Goal: Navigation & Orientation: Find specific page/section

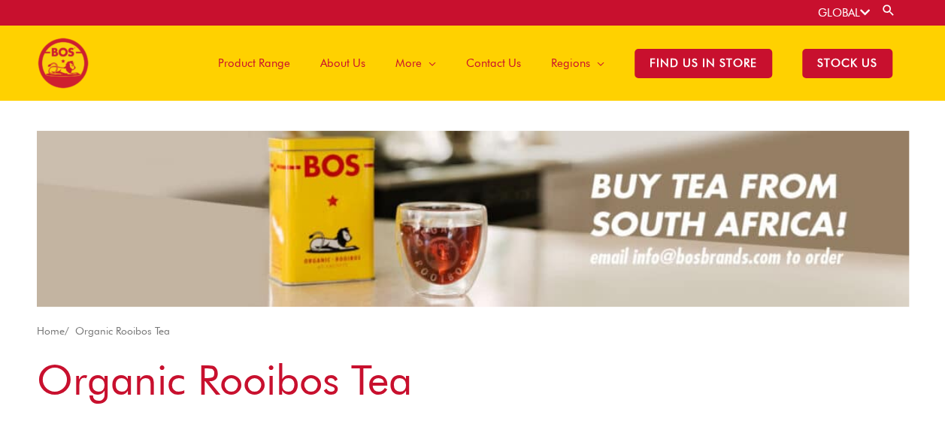
click at [278, 60] on span "Product Range" at bounding box center [254, 63] width 72 height 45
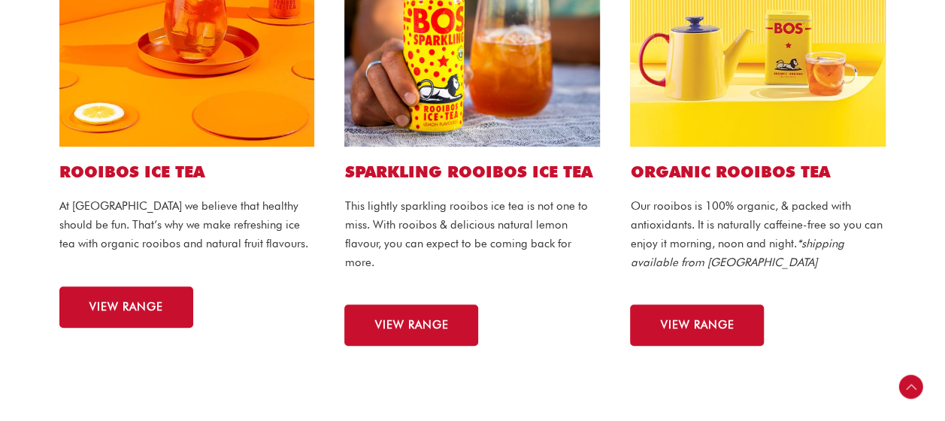
scroll to position [518, 0]
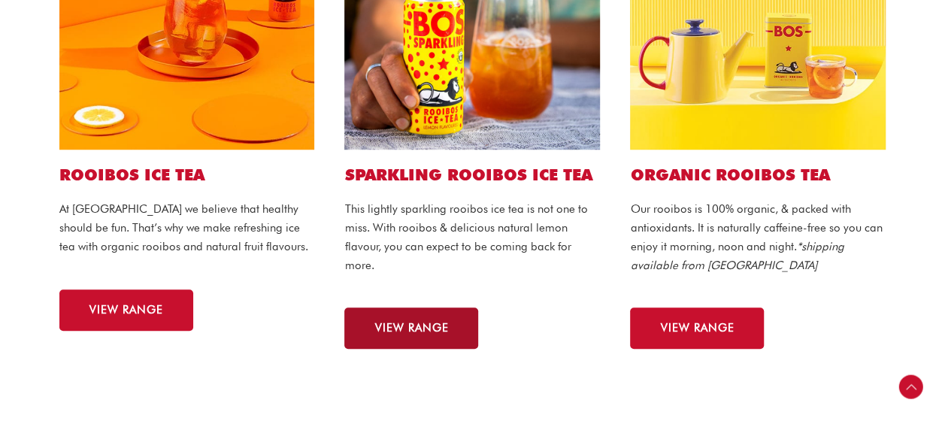
click at [418, 329] on span "VIEW RANGE" at bounding box center [411, 328] width 74 height 11
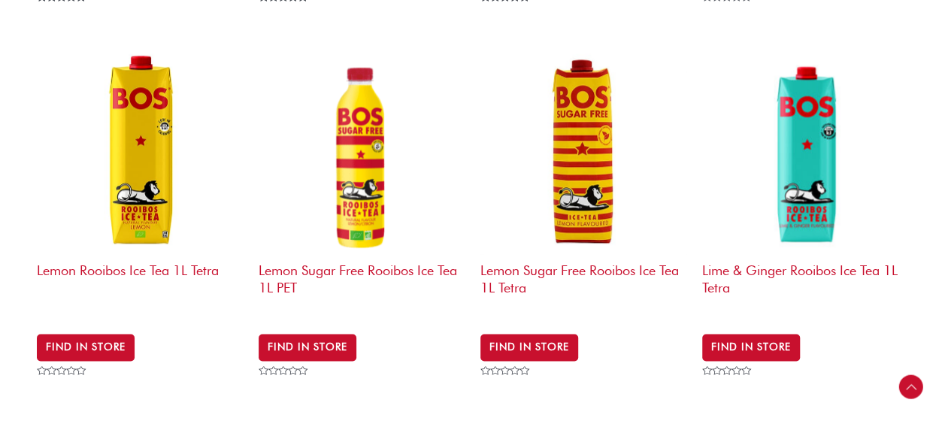
scroll to position [978, 0]
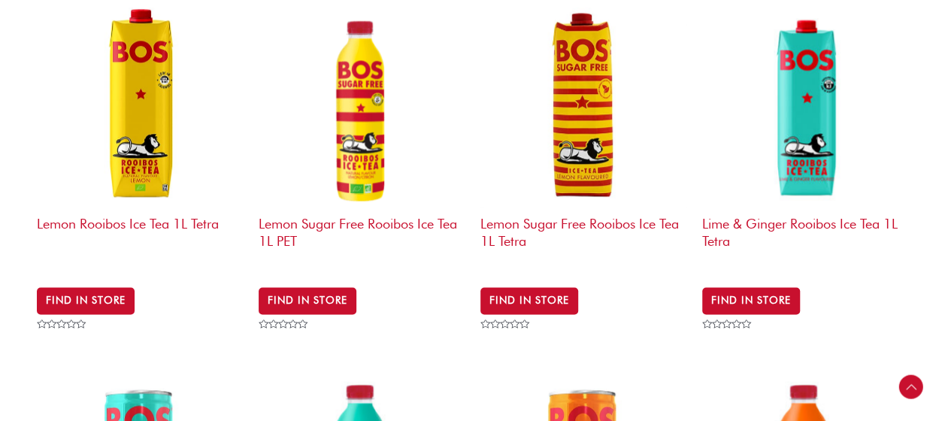
click at [898, 104] on img at bounding box center [805, 105] width 207 height 207
